Goal: Task Accomplishment & Management: Complete application form

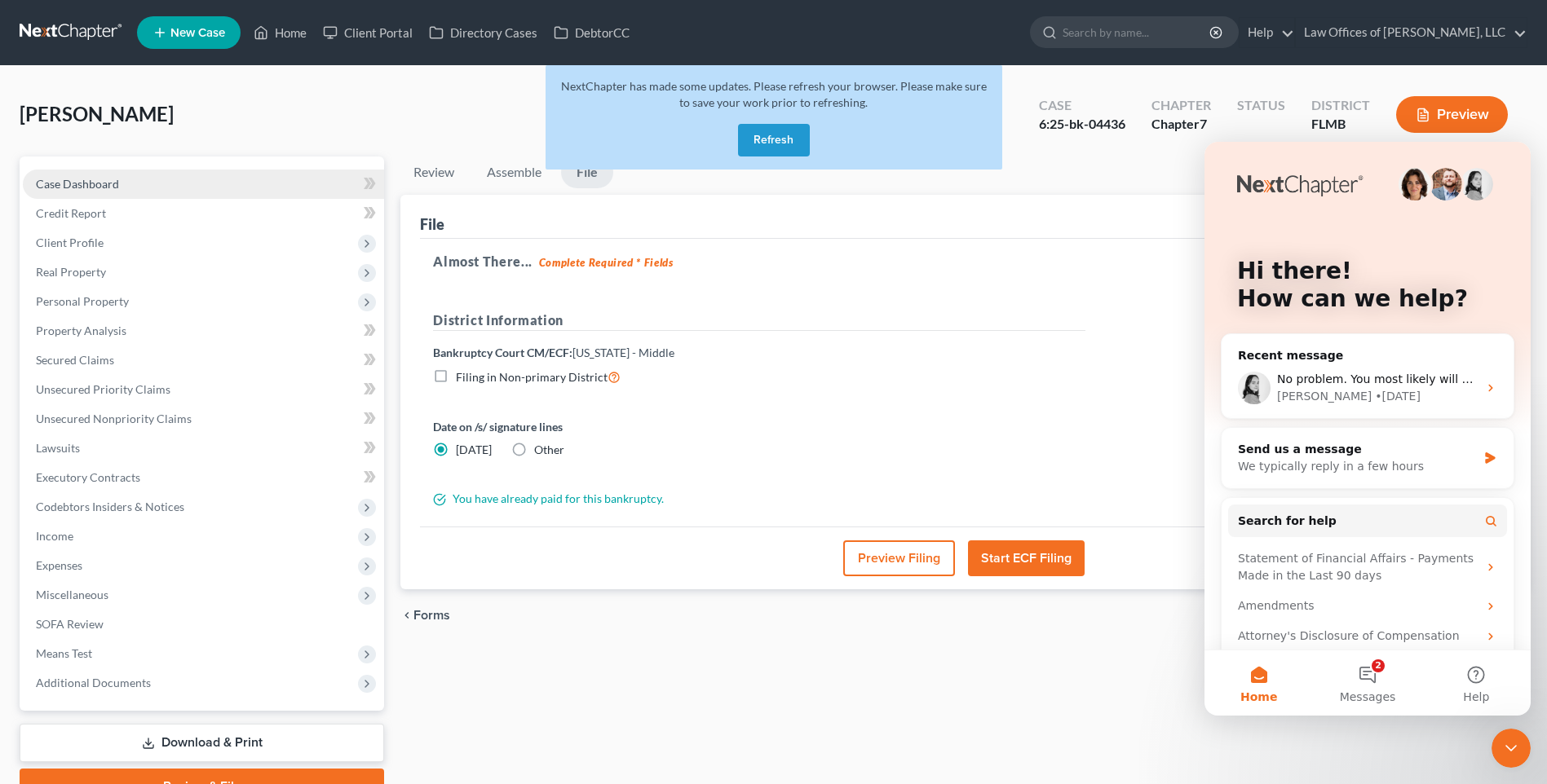
click at [84, 194] on link "Case Dashboard" at bounding box center [203, 184] width 361 height 30
select select "3"
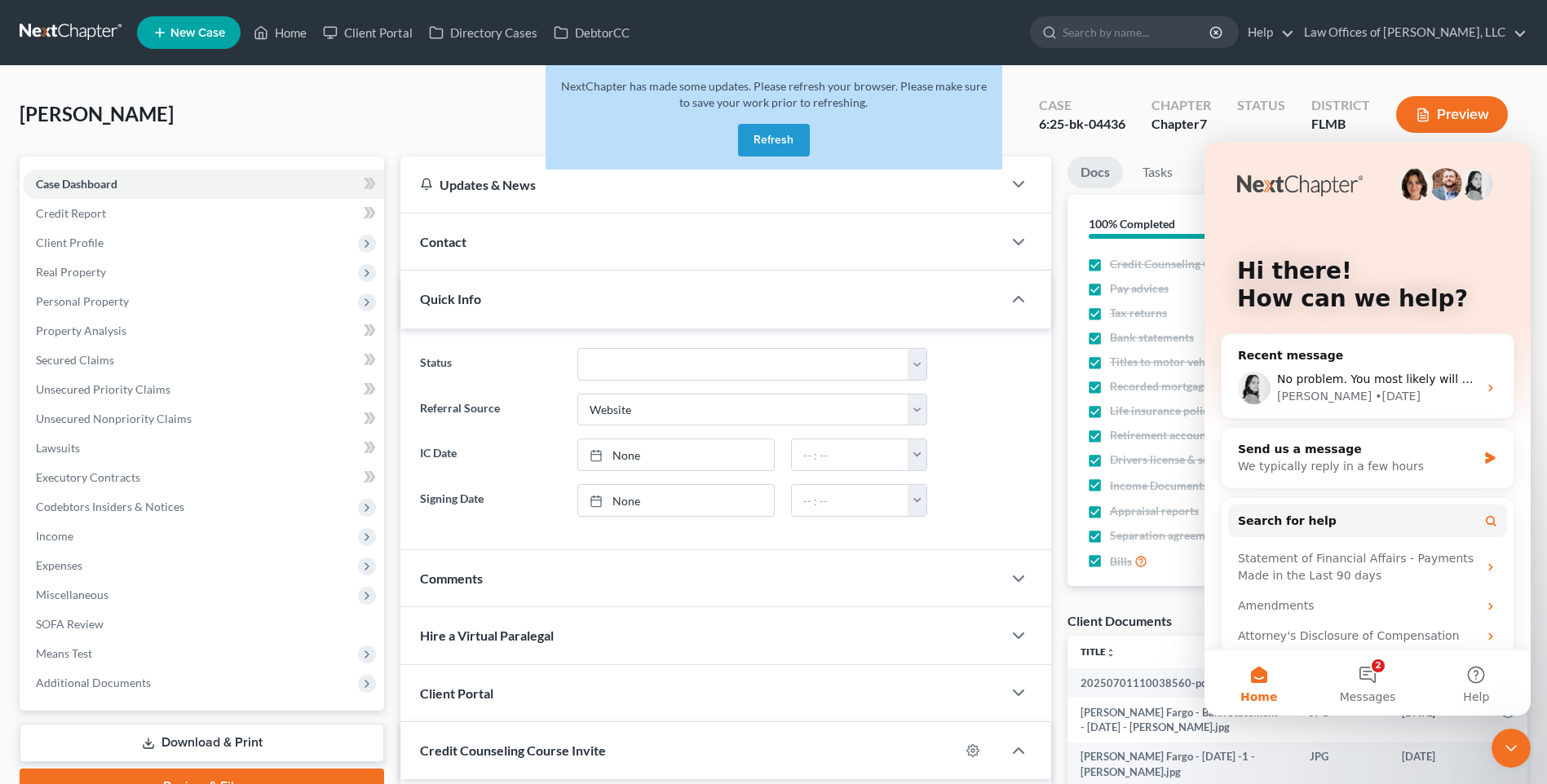
click at [756, 140] on button "Refresh" at bounding box center [774, 140] width 72 height 32
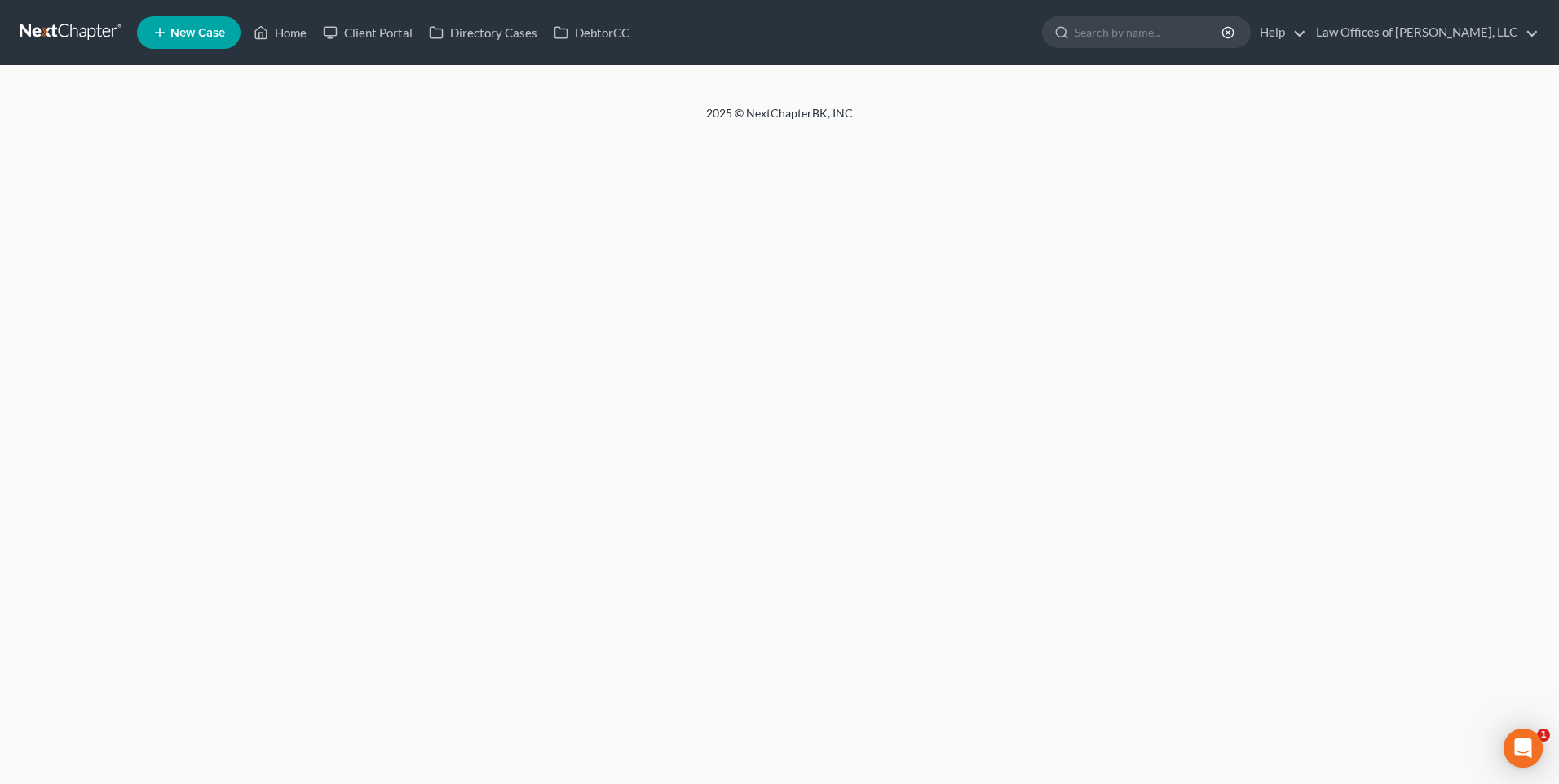
select select "3"
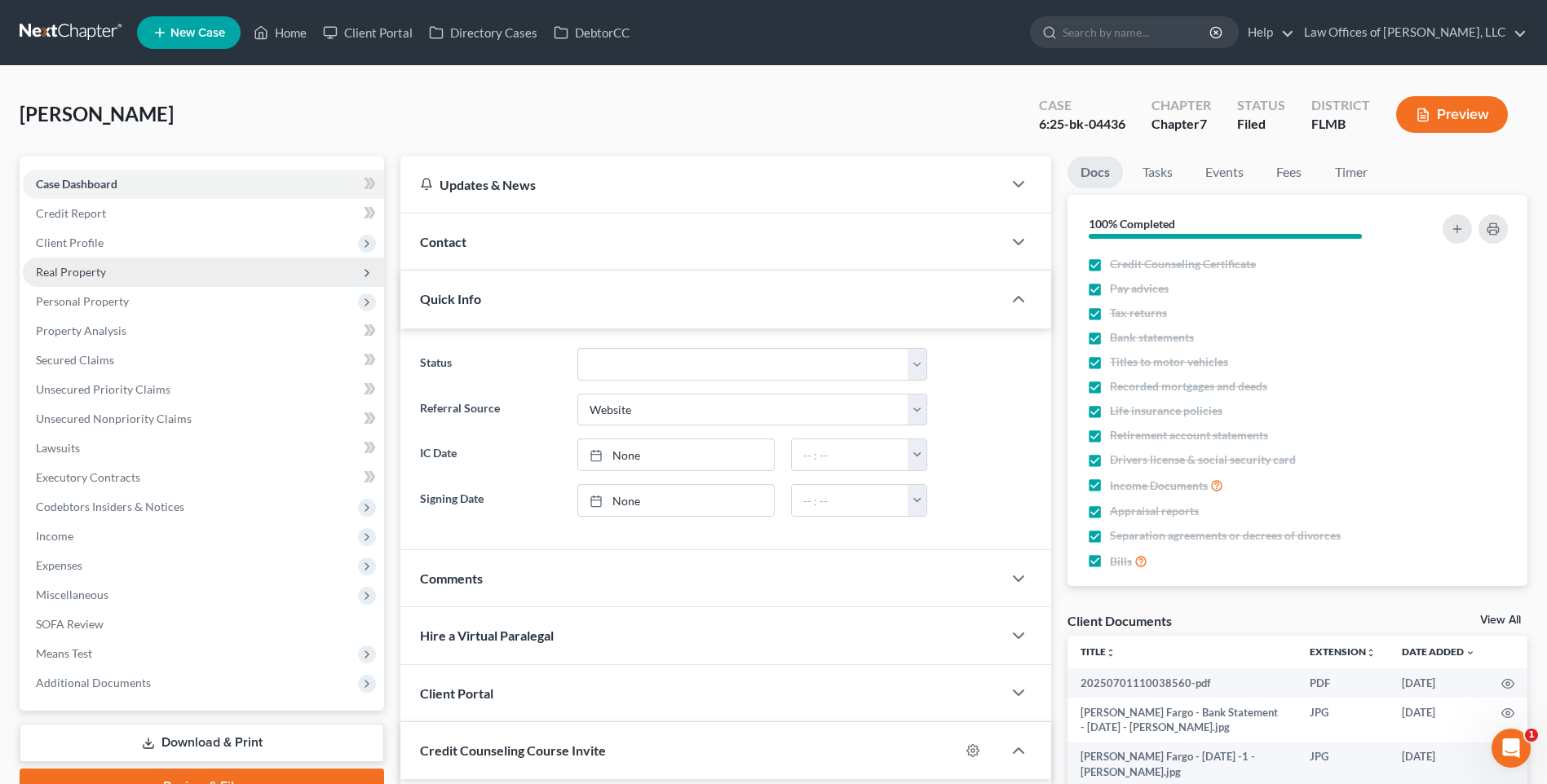
click at [105, 267] on span "Real Property" at bounding box center [71, 272] width 70 height 14
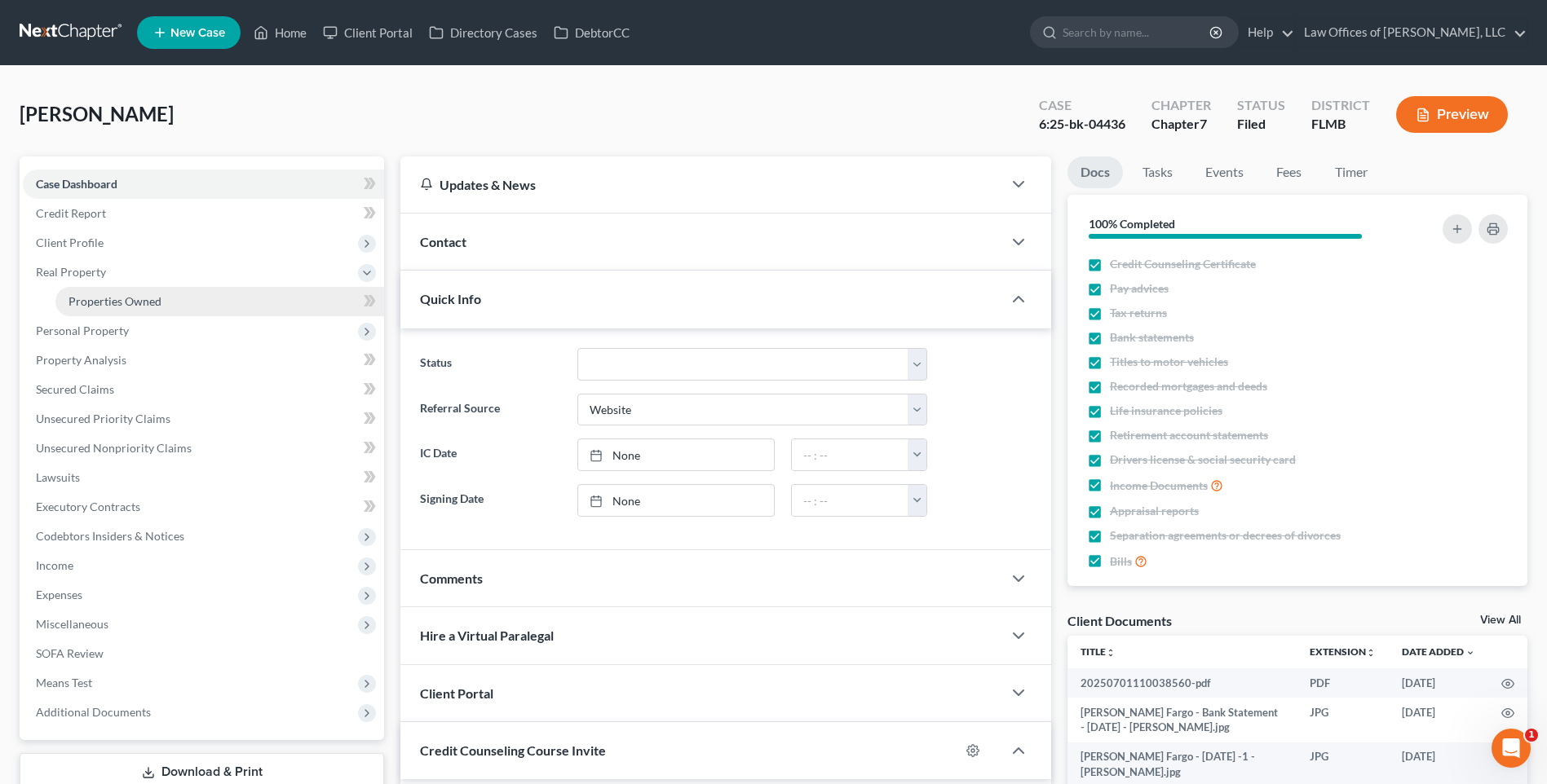
click at [144, 298] on span "Properties Owned" at bounding box center [115, 301] width 93 height 14
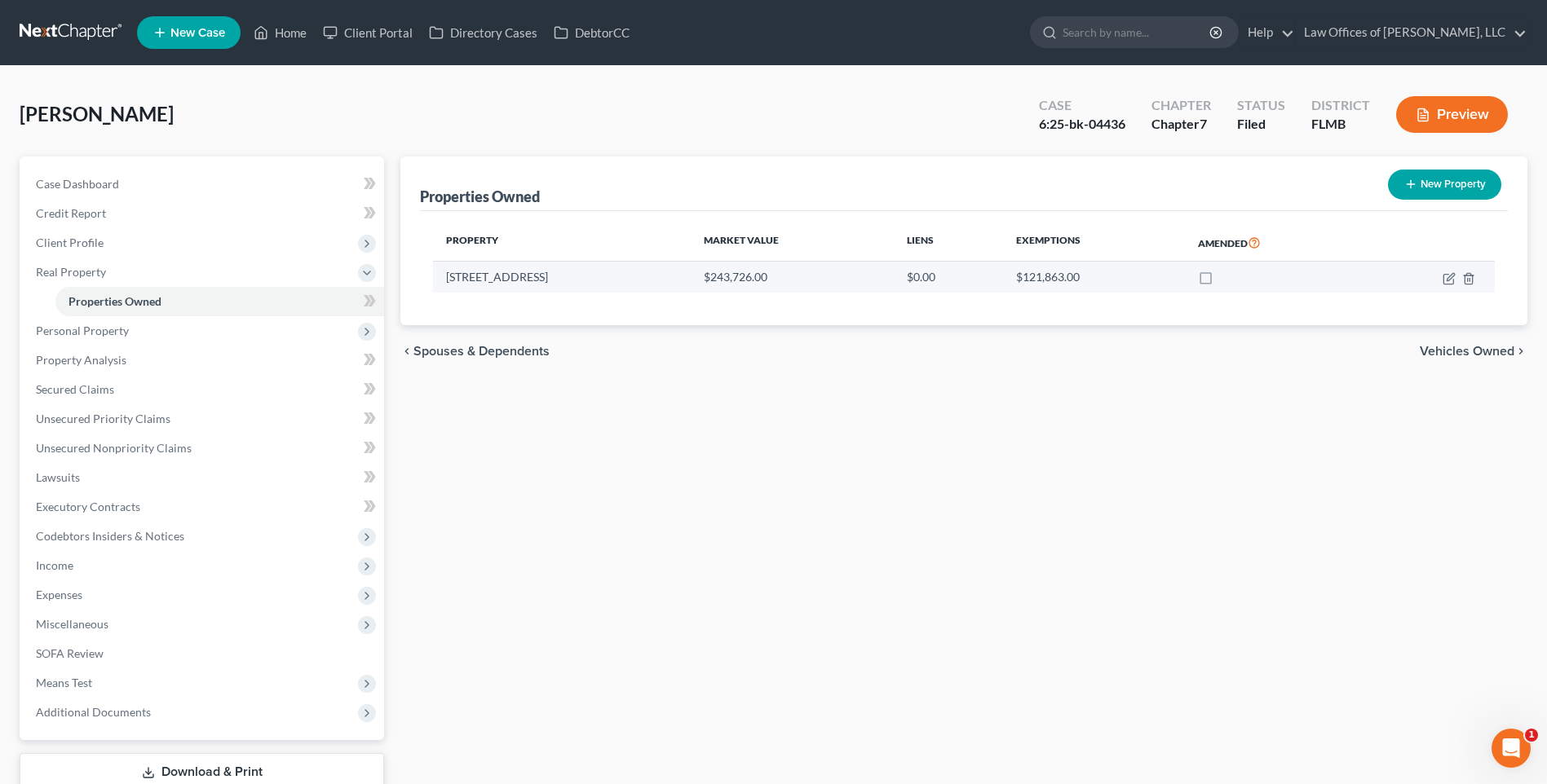
drag, startPoint x: 559, startPoint y: 275, endPoint x: 445, endPoint y: 262, distance: 114.7
click at [445, 262] on td "925 SOUTH PARK CT" at bounding box center [561, 277] width 257 height 31
copy td "925 SOUTH PARK CT"
click at [601, 279] on td "925 SOUTH PARK CT" at bounding box center [561, 277] width 257 height 31
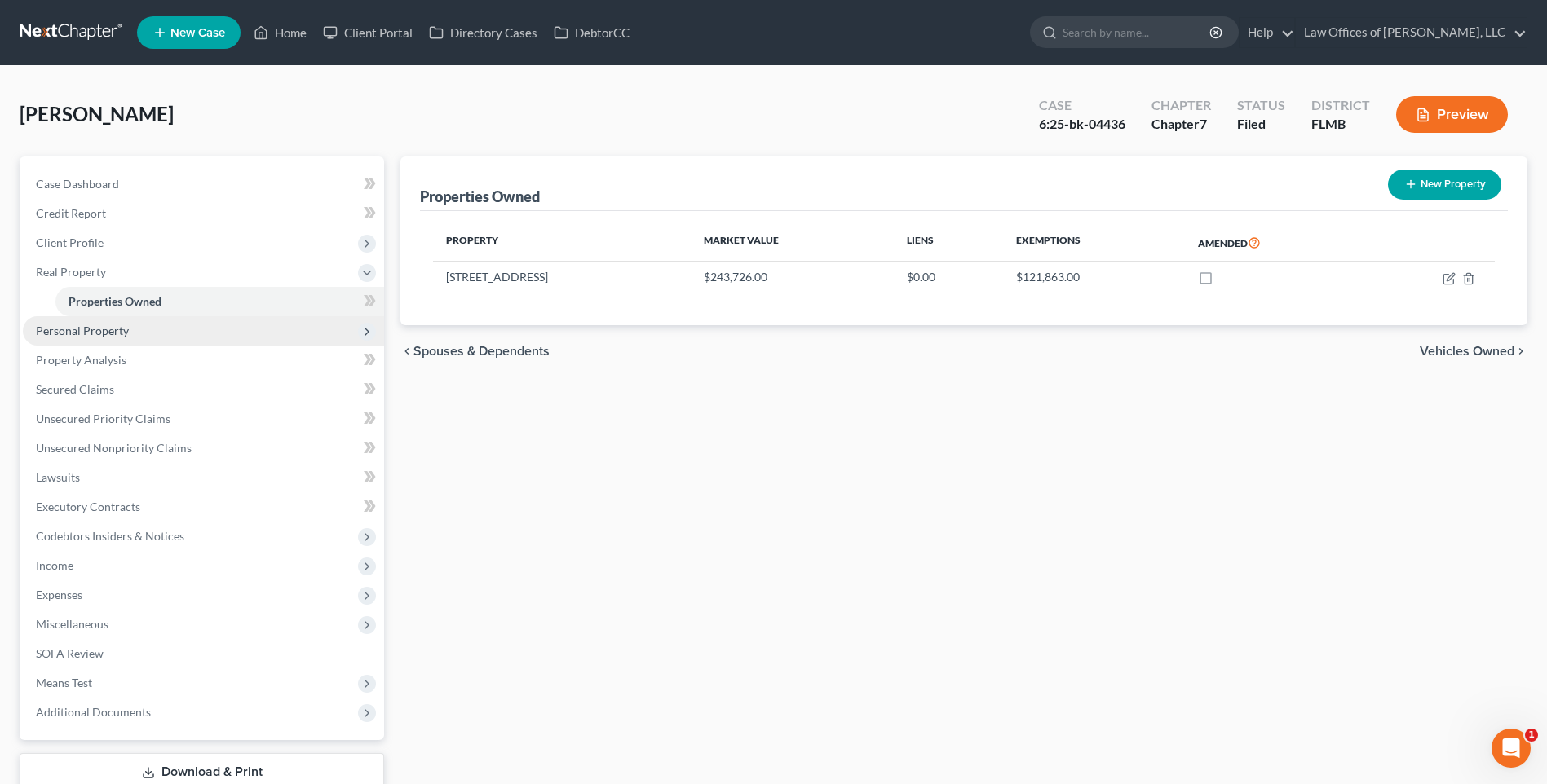
click at [136, 334] on span "Personal Property" at bounding box center [203, 331] width 361 height 30
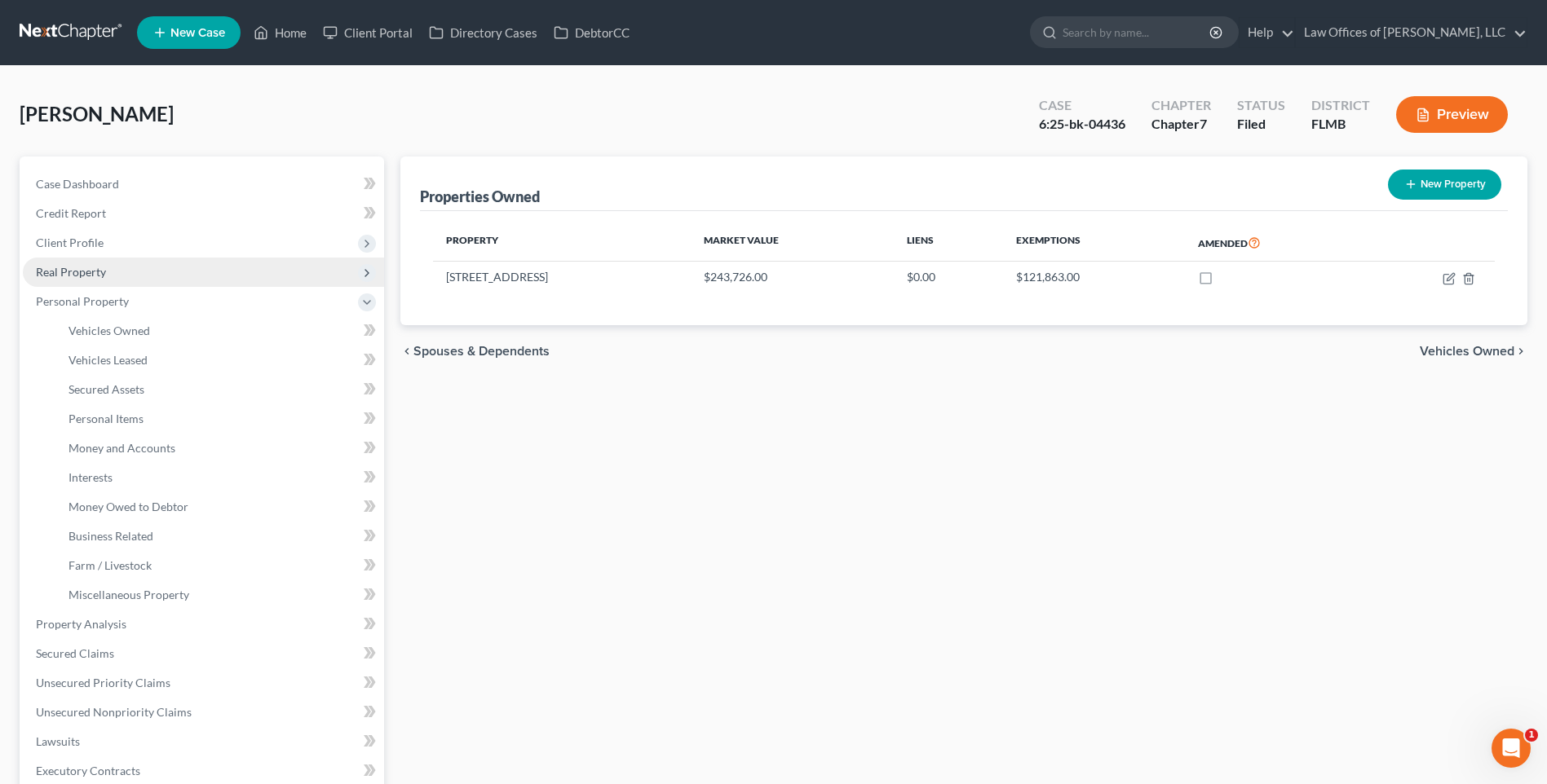
click at [339, 268] on span "Real Property" at bounding box center [203, 272] width 361 height 30
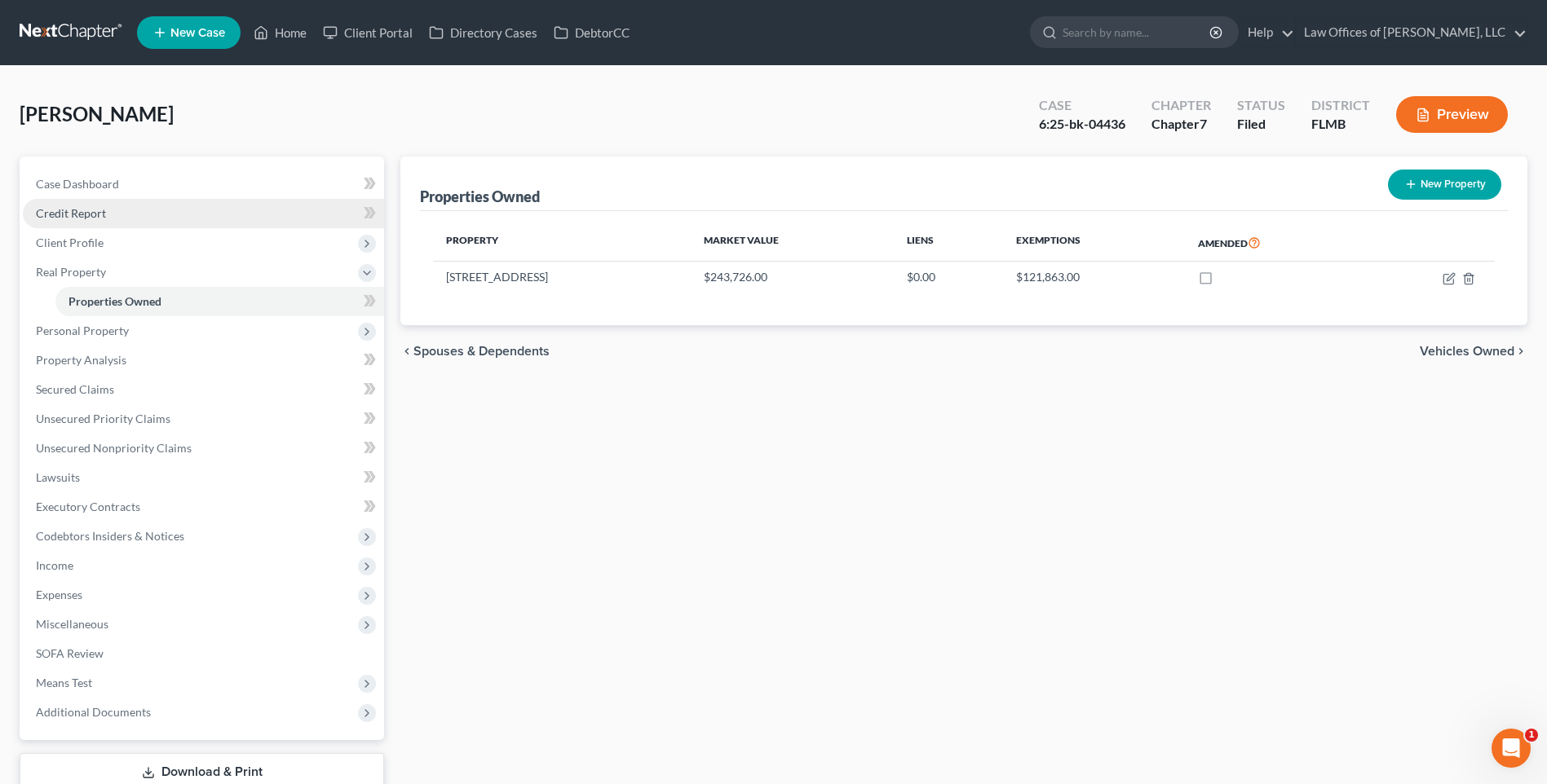
click at [83, 203] on link "Credit Report" at bounding box center [203, 214] width 361 height 30
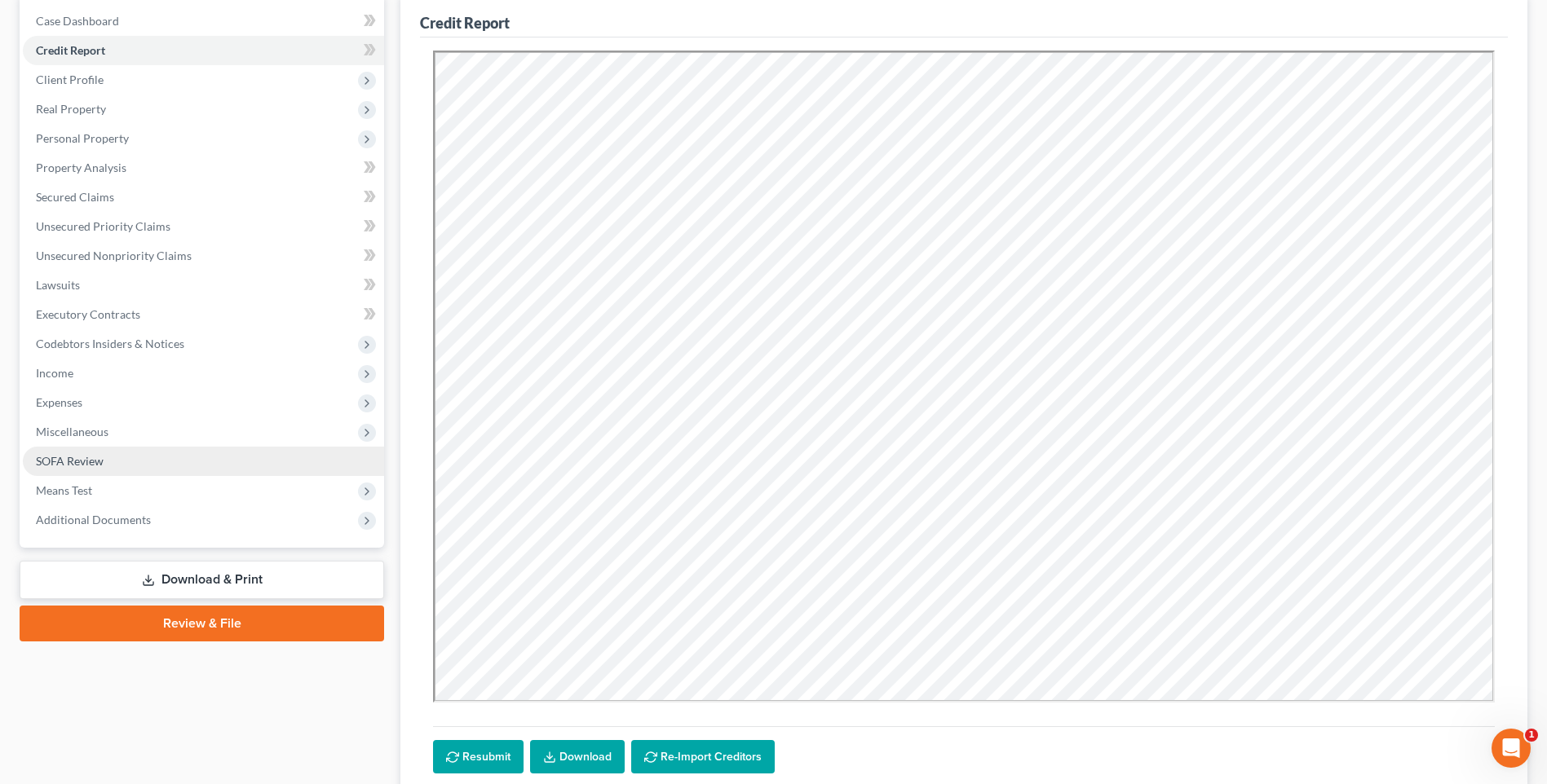
scroll to position [244, 0]
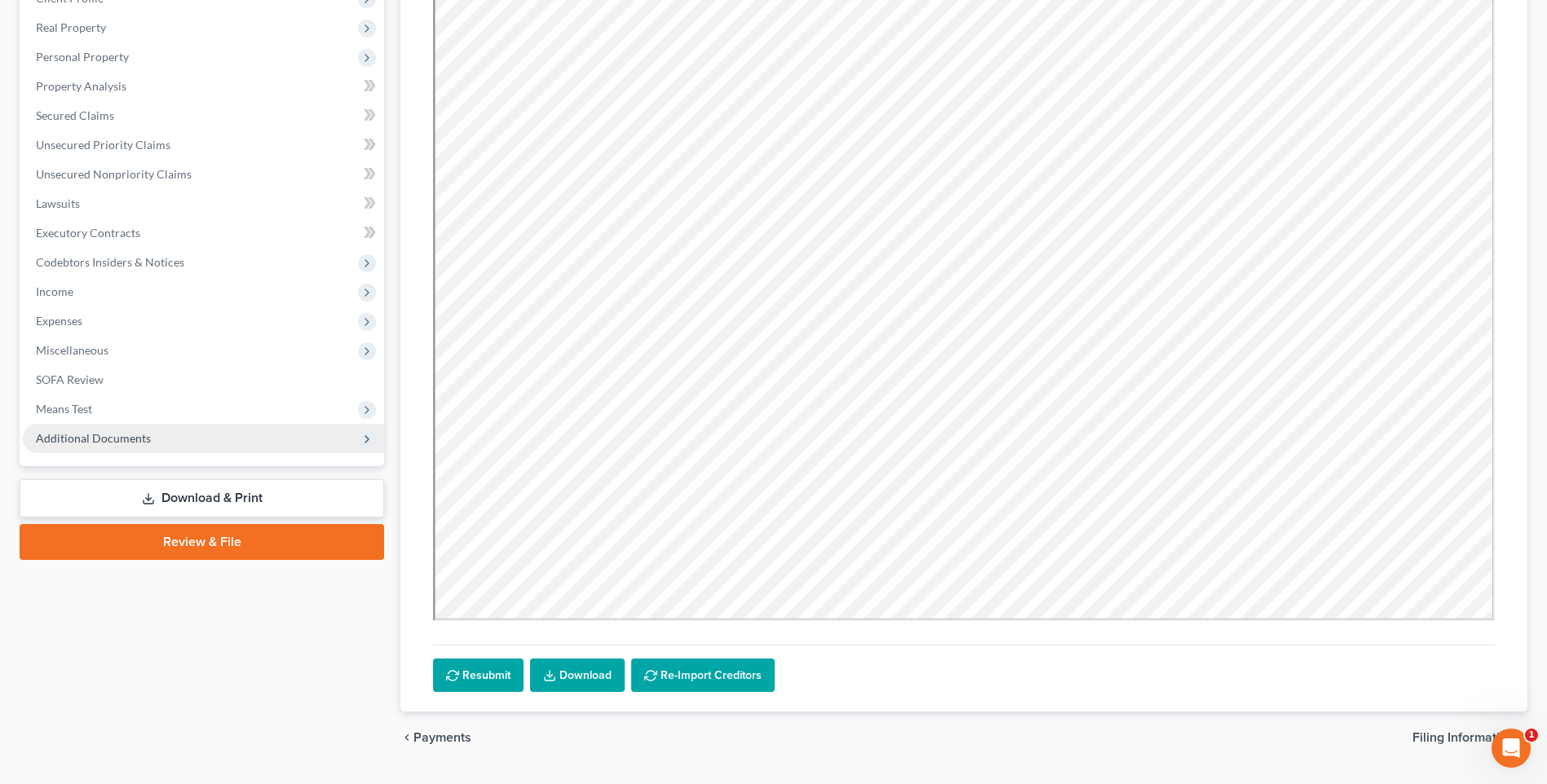
click at [130, 430] on span "Additional Documents" at bounding box center [203, 439] width 361 height 30
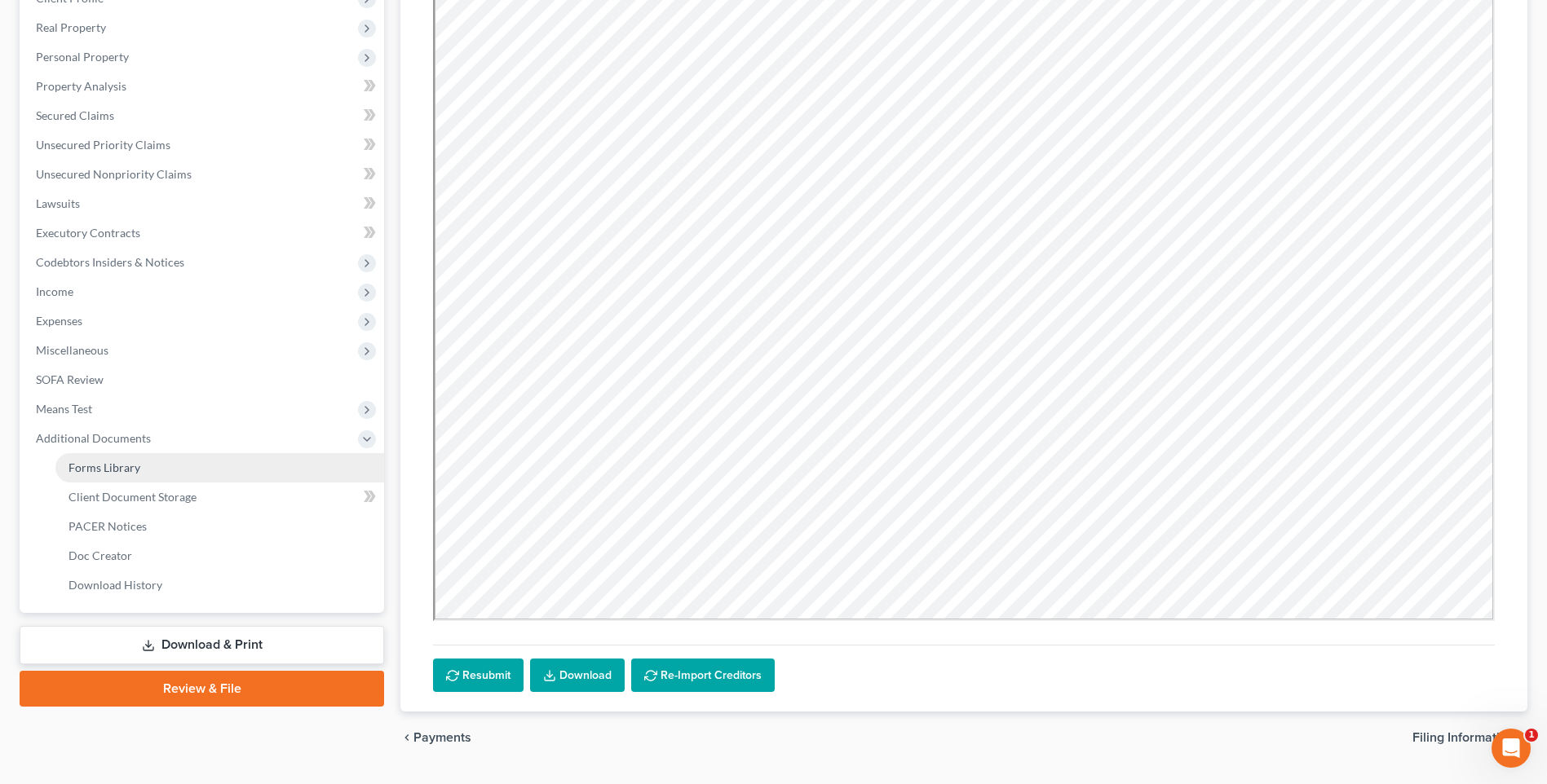
click at [160, 467] on link "Forms Library" at bounding box center [220, 468] width 329 height 30
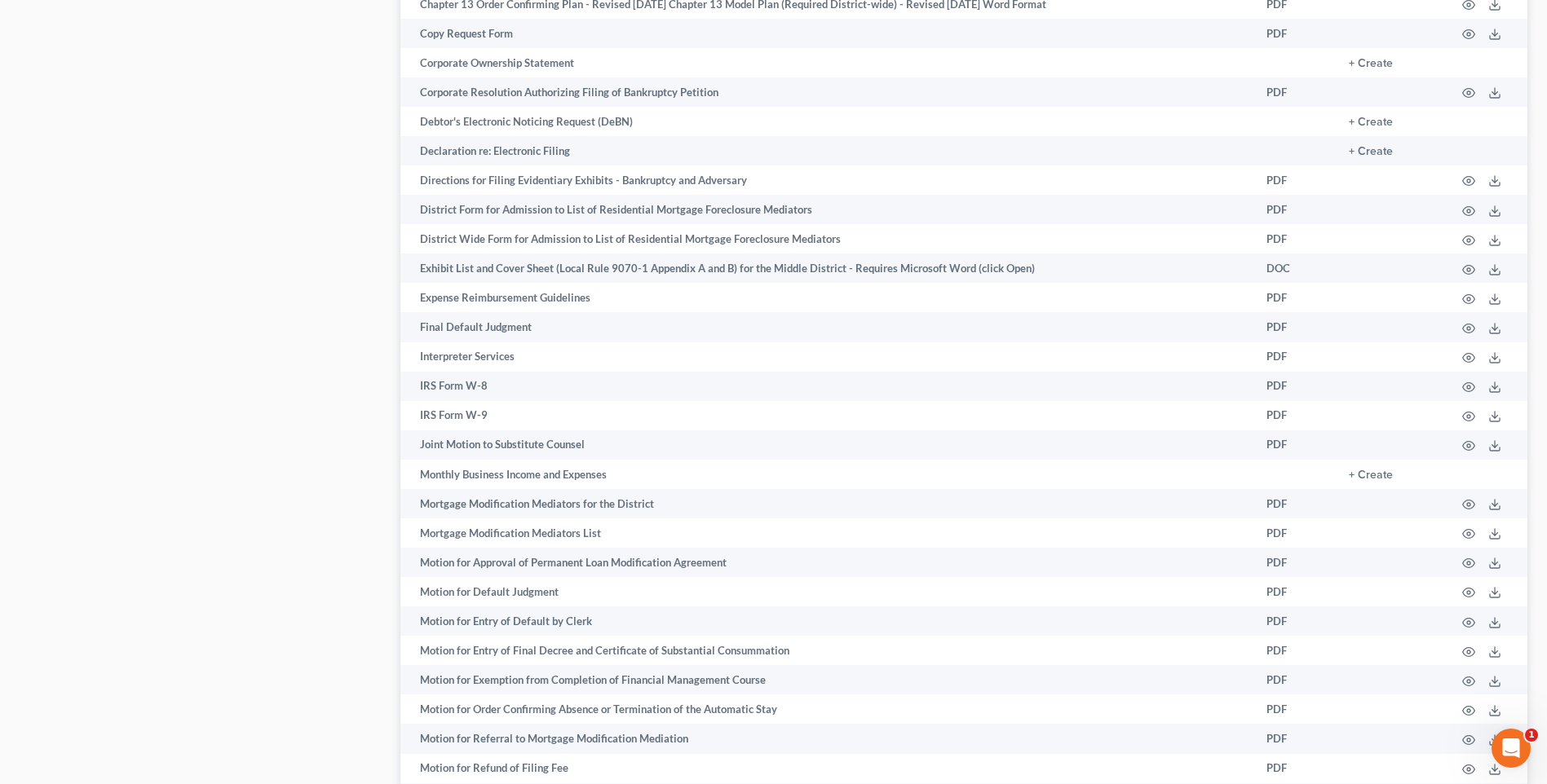
scroll to position [1467, 0]
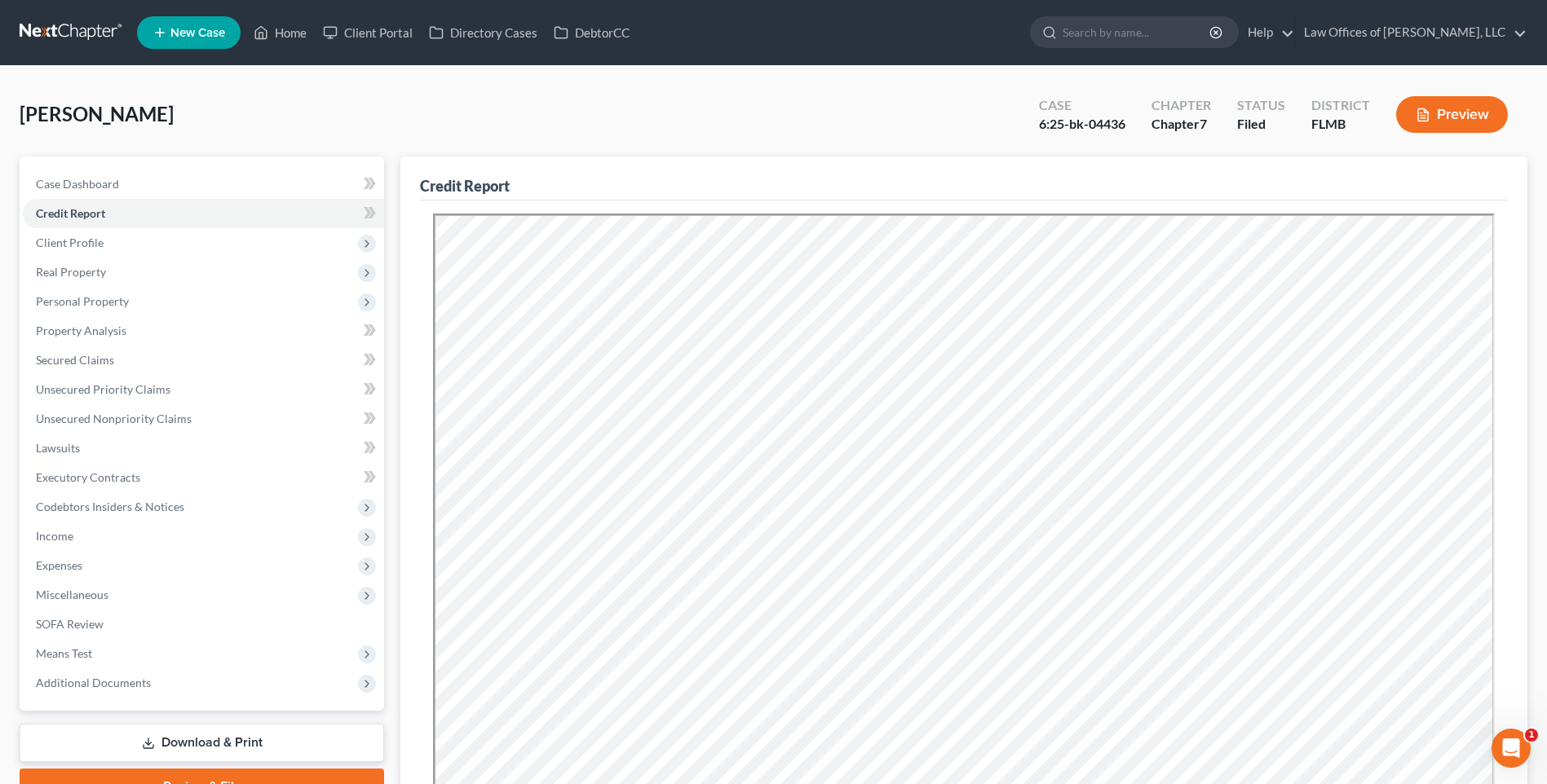
click at [1469, 106] on button "Preview" at bounding box center [1452, 114] width 112 height 37
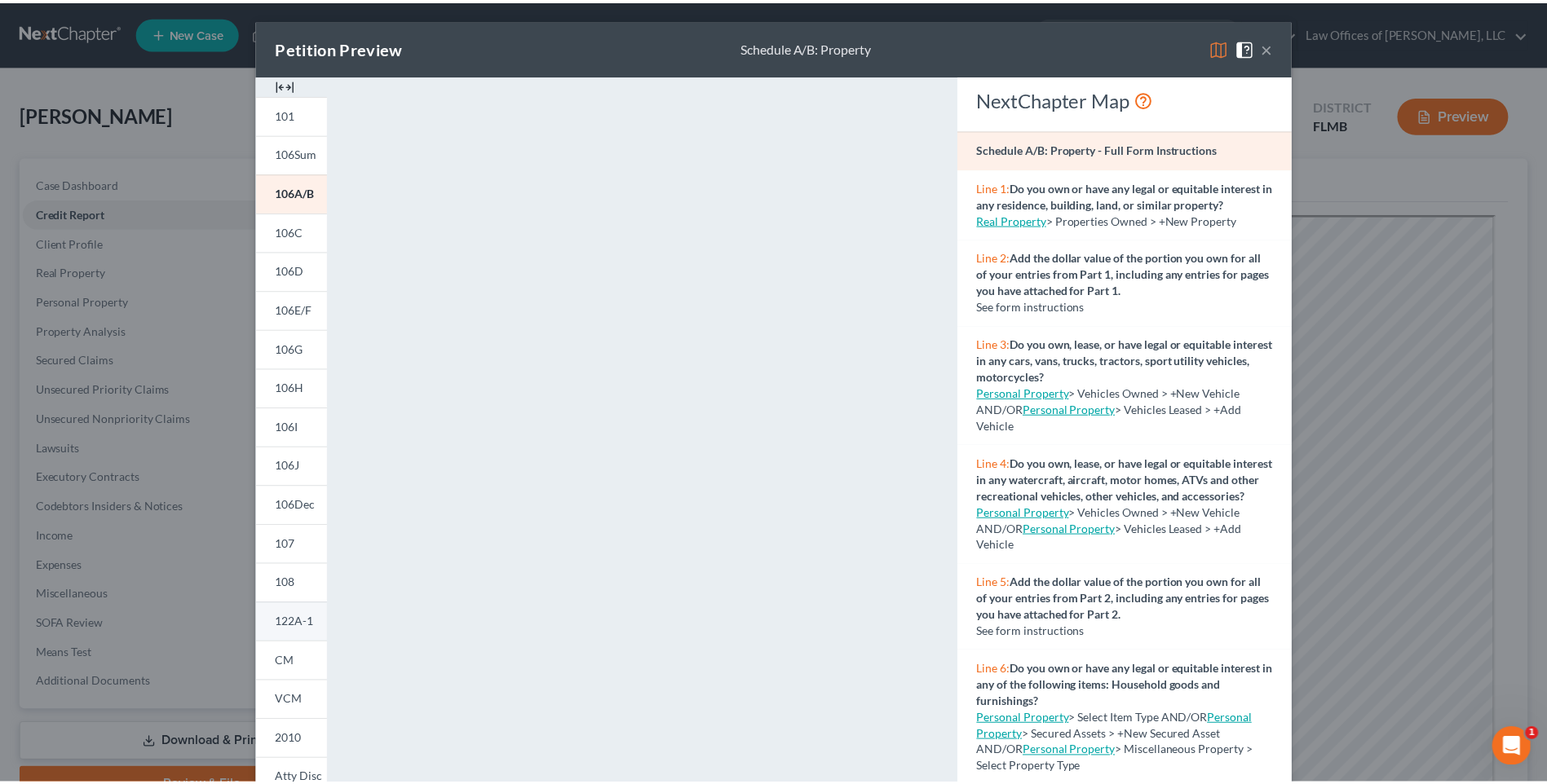
scroll to position [81, 0]
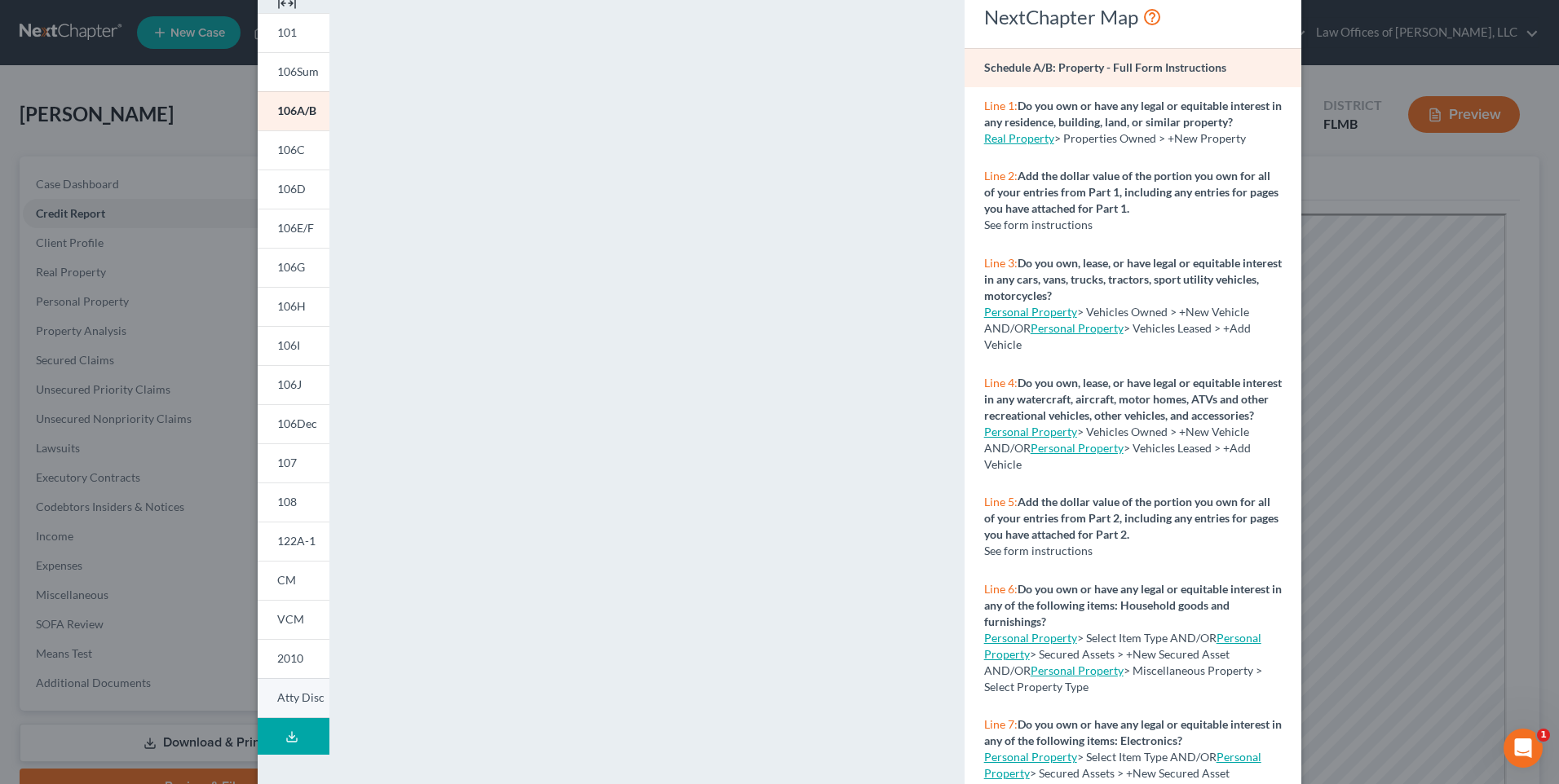
click at [286, 699] on span "Atty Disc" at bounding box center [301, 698] width 47 height 14
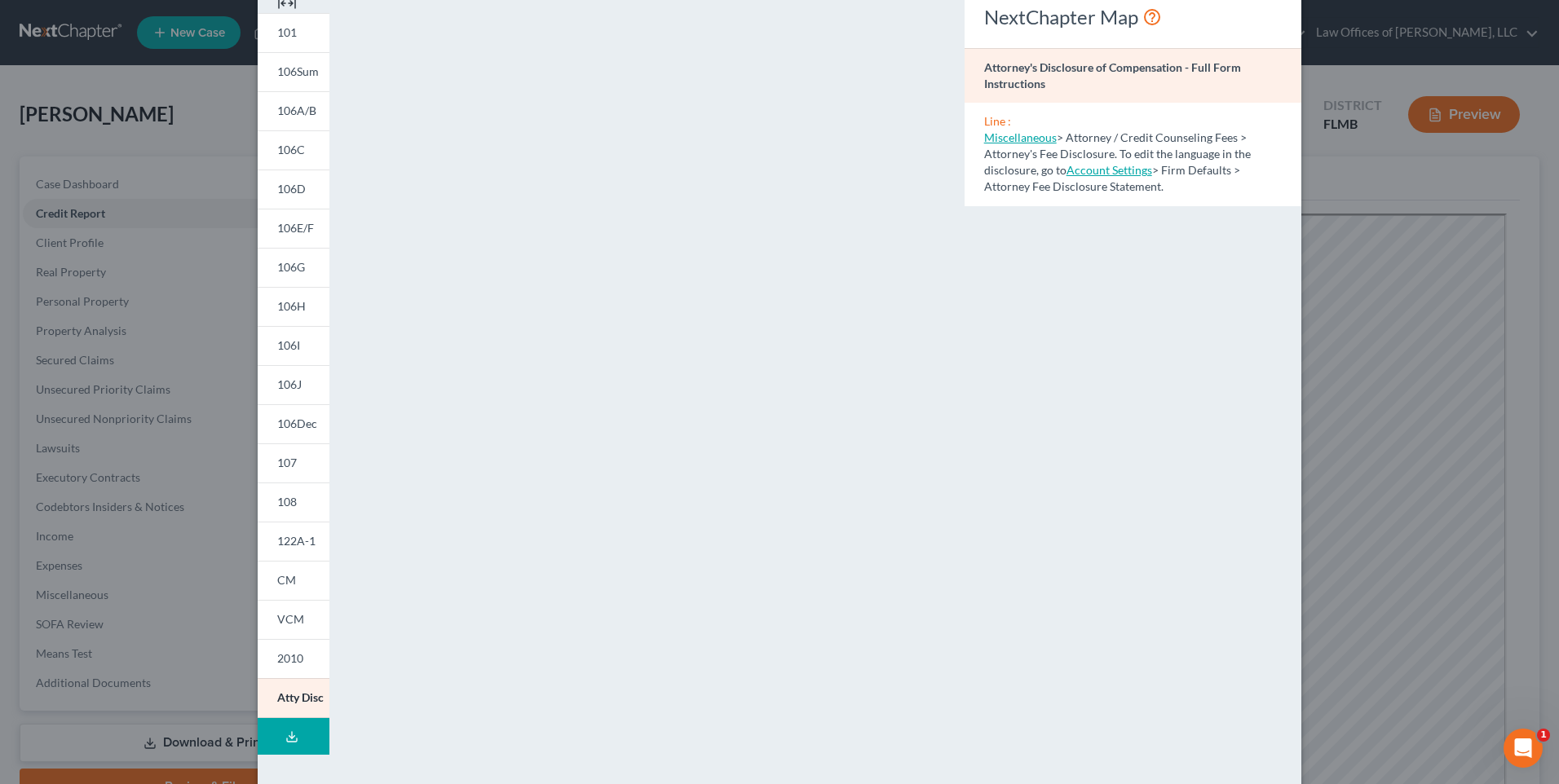
click at [147, 485] on div "Petition Preview Attorney's Disclosure of Compensation × 101 106Sum 106A/B 106C…" at bounding box center [779, 392] width 1559 height 784
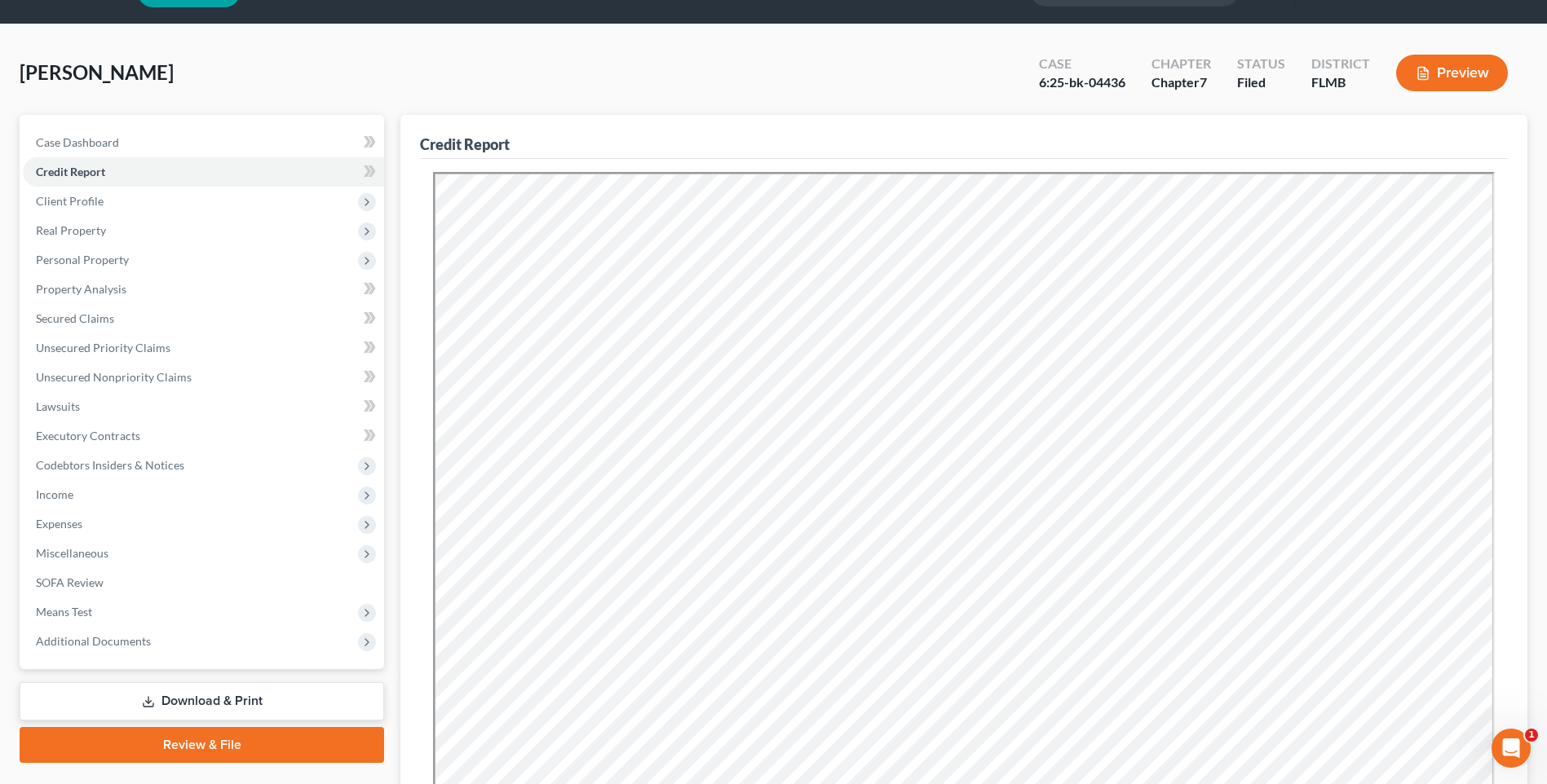
scroll to position [0, 0]
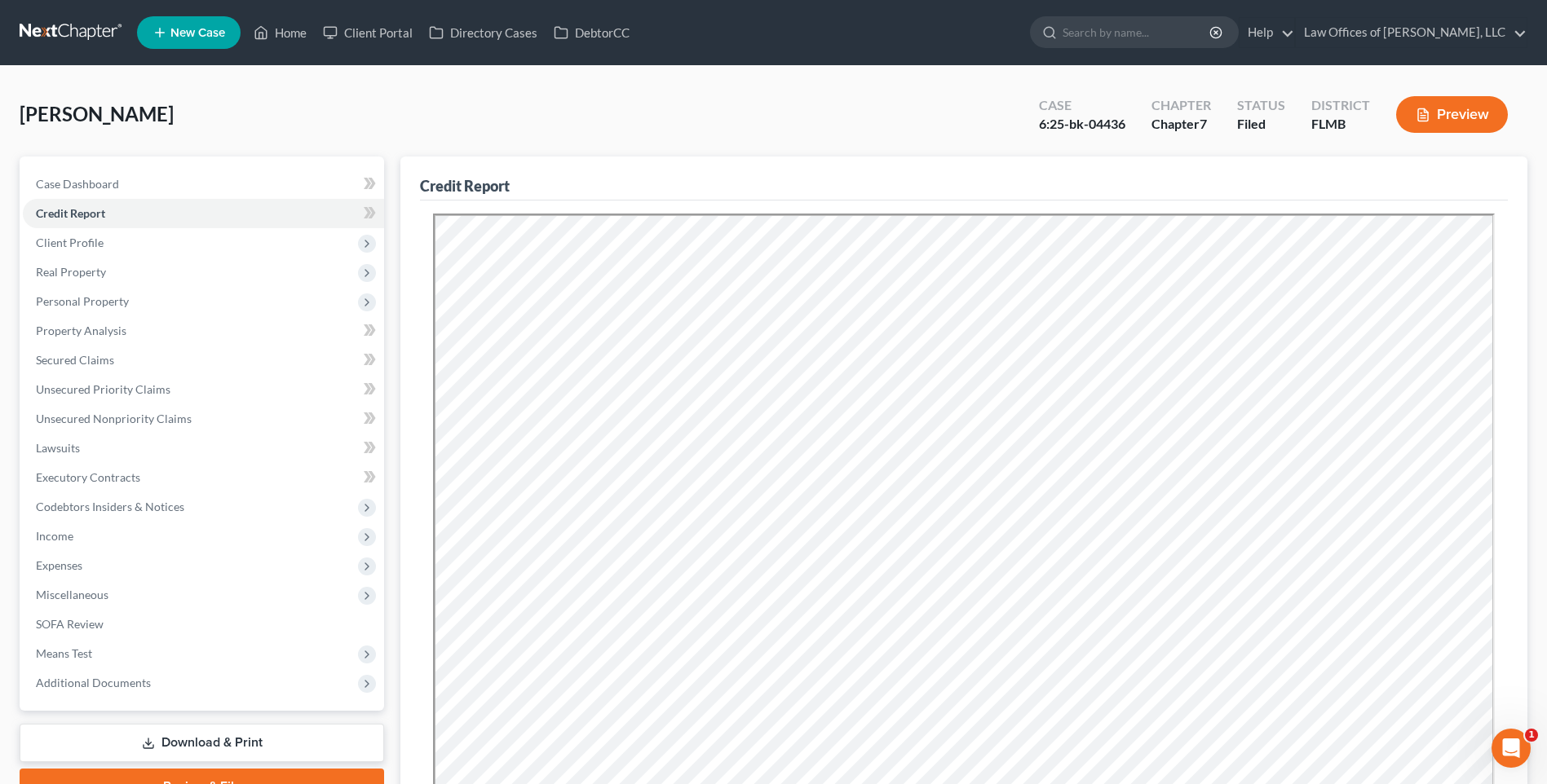
click at [1464, 108] on button "Preview" at bounding box center [1452, 114] width 112 height 37
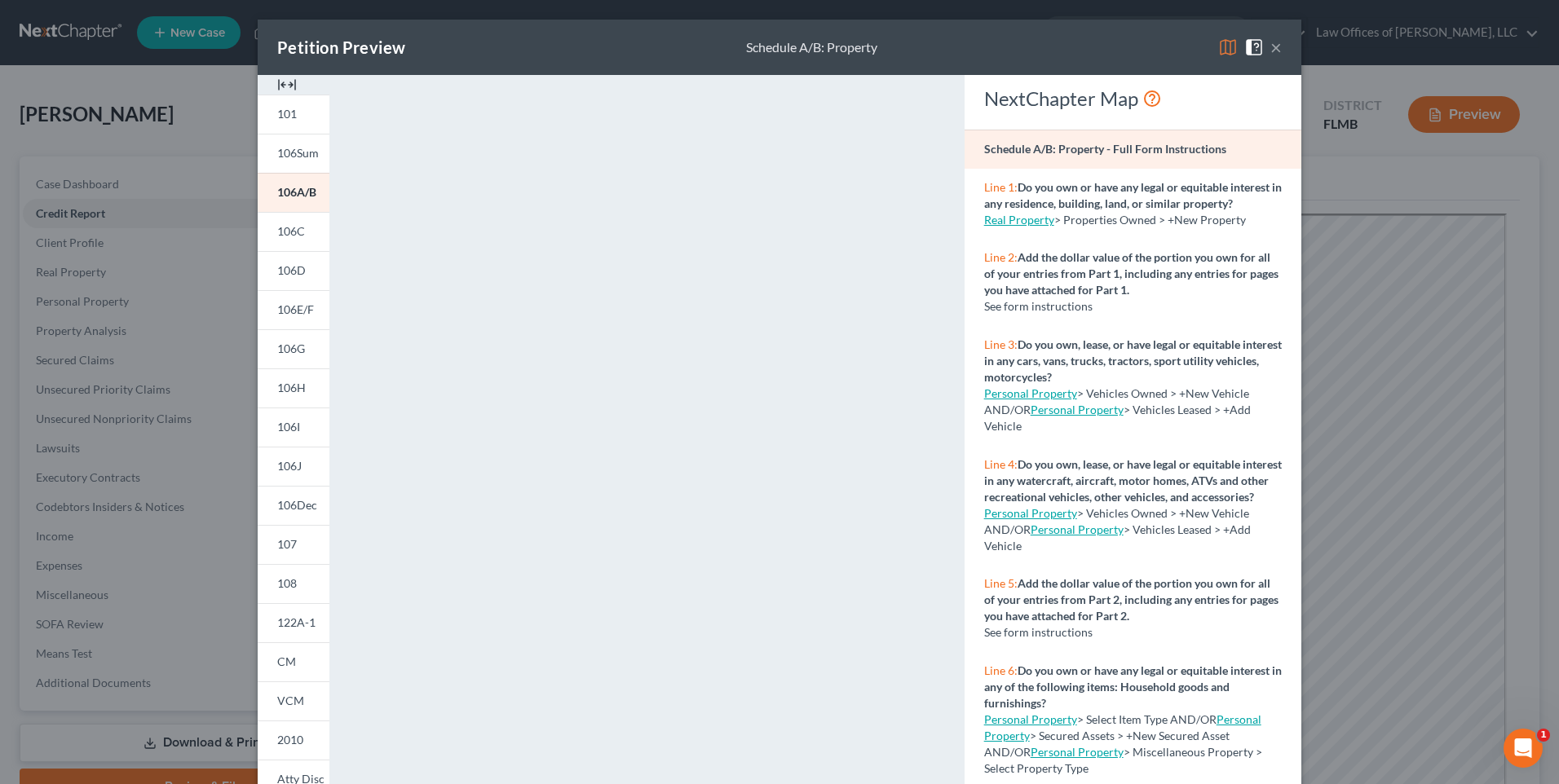
click at [1272, 46] on button "×" at bounding box center [1275, 47] width 11 height 19
